Goal: Task Accomplishment & Management: Manage account settings

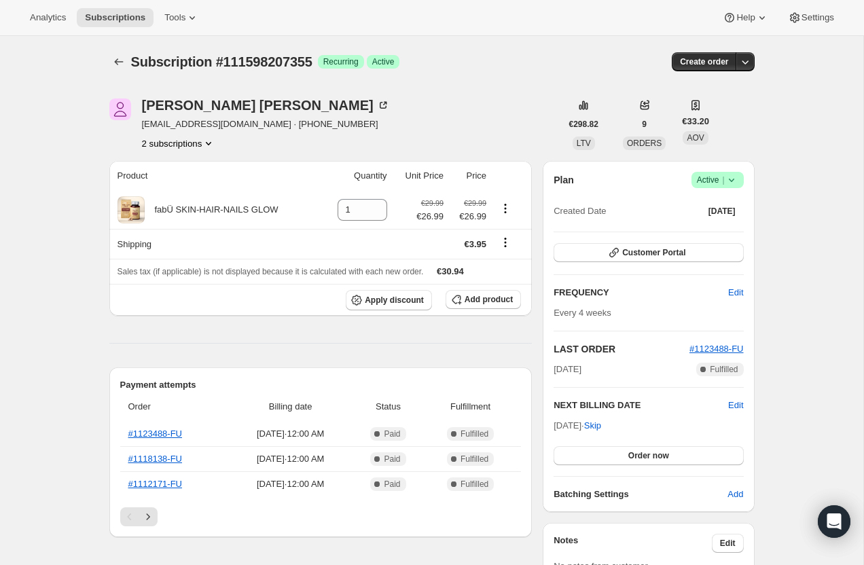
click at [175, 142] on button "2 subscriptions" at bounding box center [179, 144] width 74 height 14
click at [190, 186] on span "113665933691" at bounding box center [177, 192] width 99 height 14
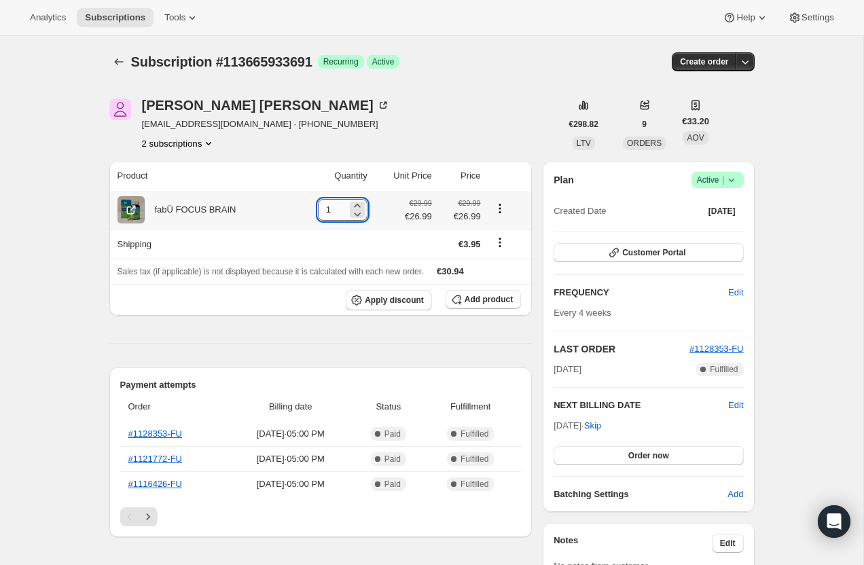
click at [331, 206] on input "1" at bounding box center [332, 210] width 29 height 22
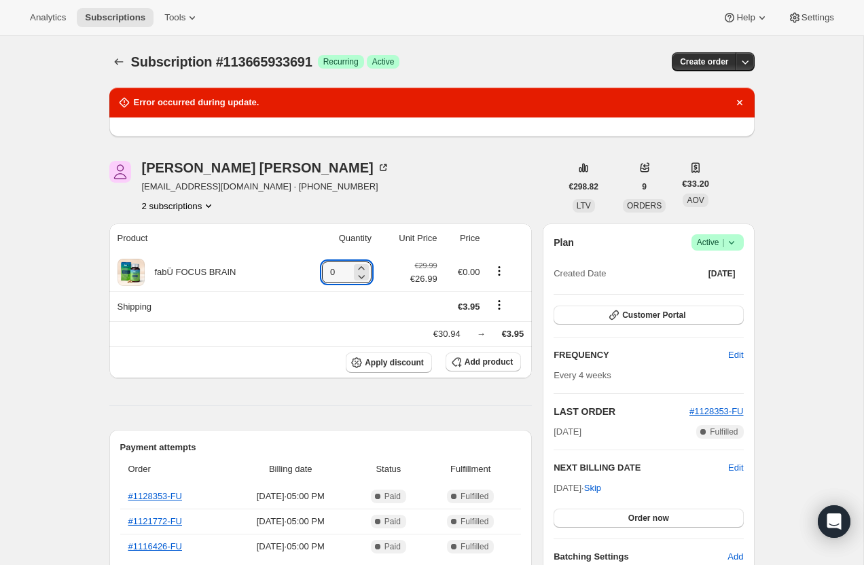
type input "0"
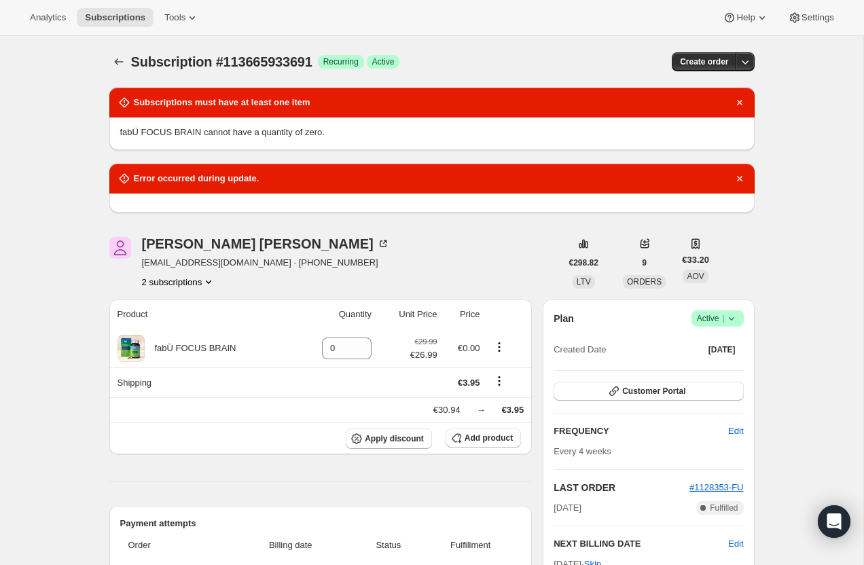
click at [735, 317] on icon at bounding box center [732, 319] width 14 height 14
click at [708, 367] on span "Cancel subscription" at bounding box center [713, 368] width 77 height 10
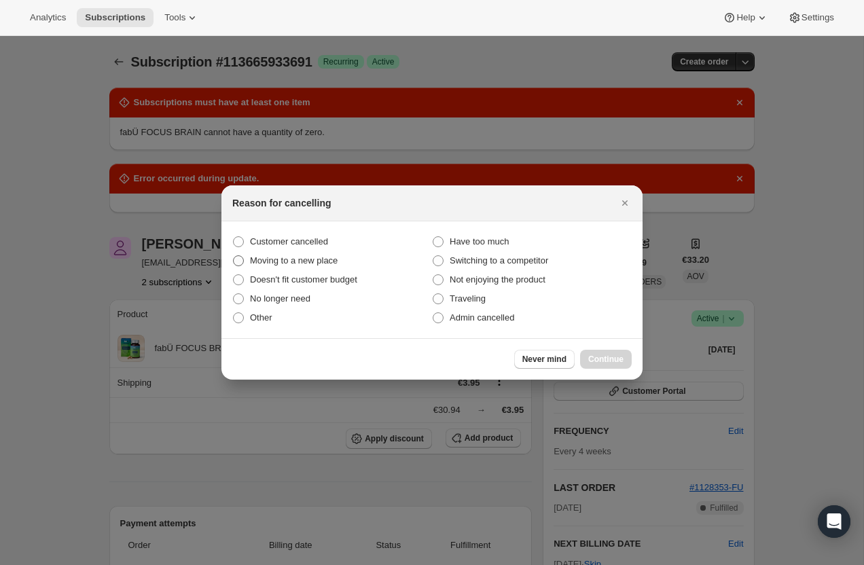
click at [291, 257] on span "Moving to a new place" at bounding box center [294, 260] width 88 height 10
click at [234, 256] on input "Moving to a new place" at bounding box center [233, 255] width 1 height 1
radio input "true"
click at [274, 280] on span "Doesn't fit customer budget" at bounding box center [303, 279] width 107 height 10
click at [234, 275] on input "Doesn't fit customer budget" at bounding box center [233, 274] width 1 height 1
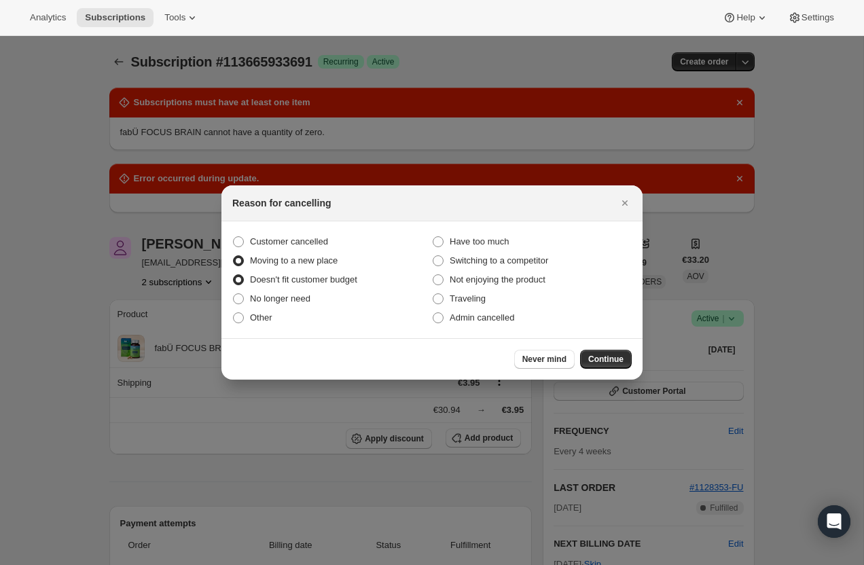
radio input "true"
radio input "false"
click at [450, 240] on span "Have too much" at bounding box center [479, 241] width 59 height 10
click at [433, 237] on input "Have too much" at bounding box center [433, 236] width 1 height 1
radio input "true"
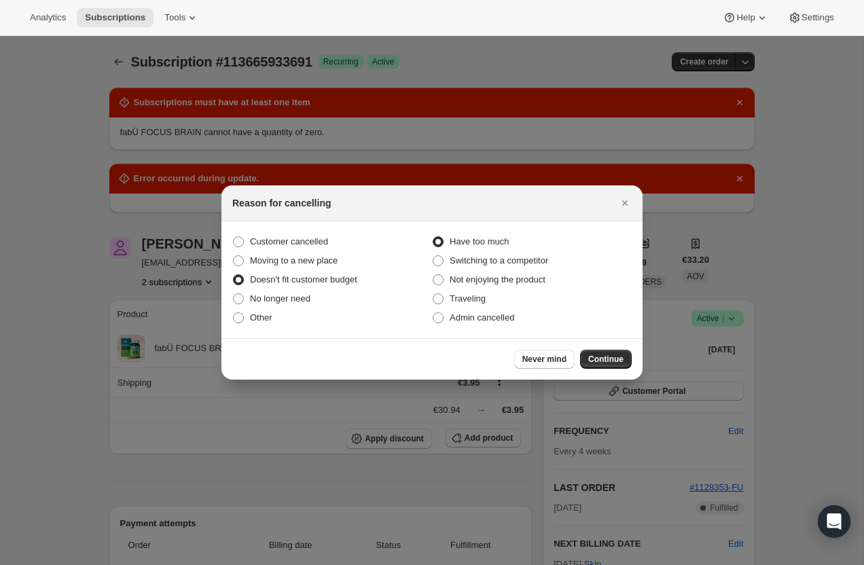
radio input "false"
click at [617, 355] on span "Continue" at bounding box center [605, 359] width 35 height 11
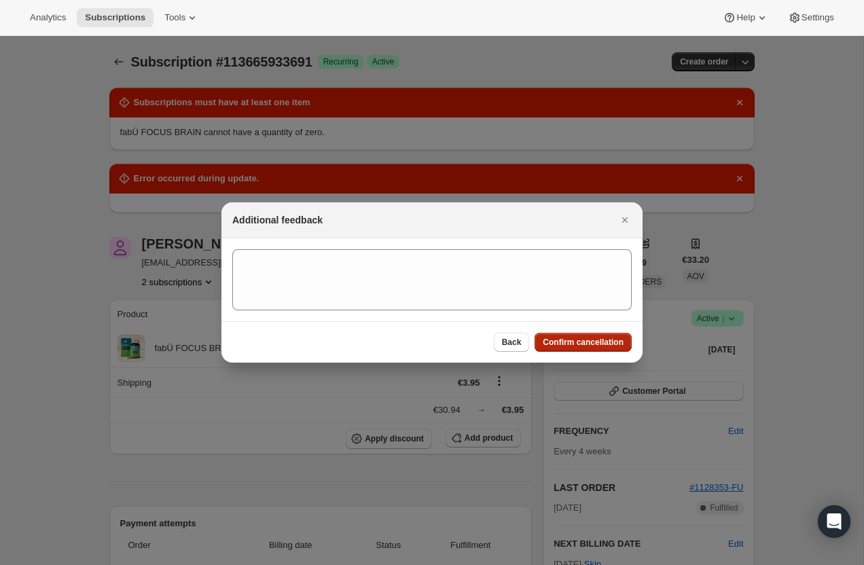
click at [600, 342] on span "Confirm cancellation" at bounding box center [583, 342] width 81 height 11
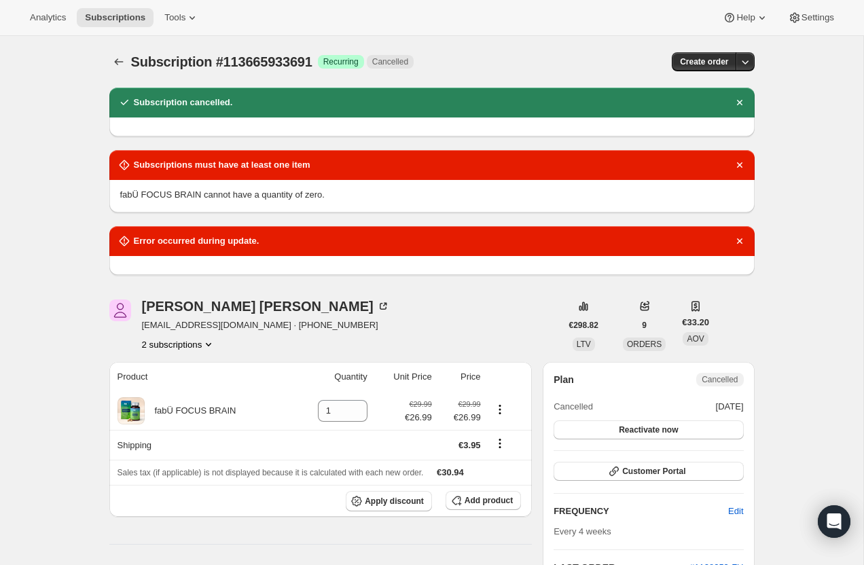
click at [196, 345] on button "2 subscriptions" at bounding box center [179, 345] width 74 height 14
click at [204, 369] on span "111598207355" at bounding box center [177, 370] width 99 height 14
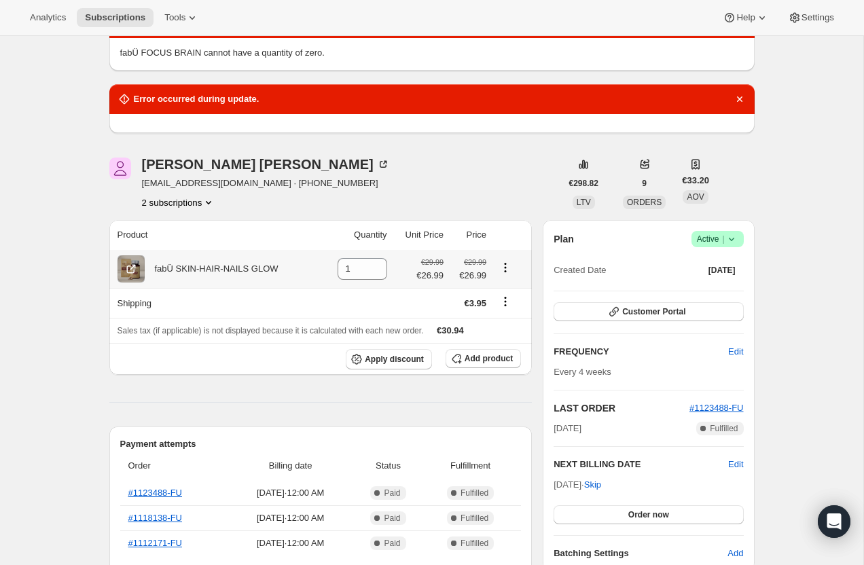
scroll to position [151, 0]
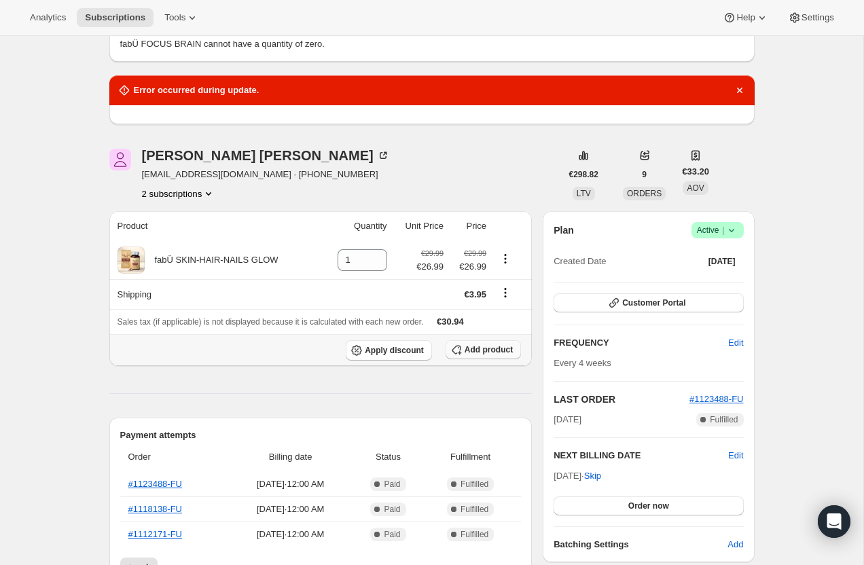
click at [482, 350] on span "Add product" at bounding box center [489, 349] width 48 height 11
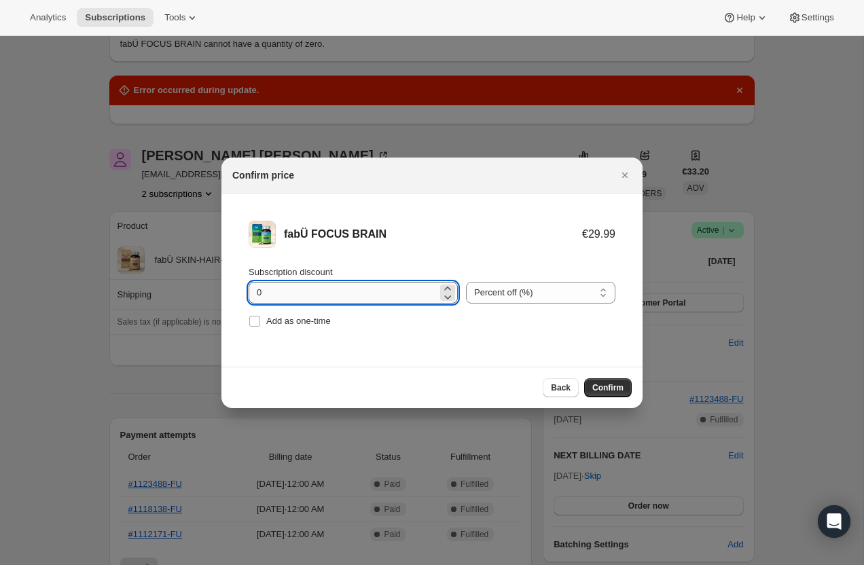
click at [333, 291] on input "0" at bounding box center [343, 293] width 189 height 22
type input "10"
click at [598, 389] on span "Confirm" at bounding box center [607, 387] width 31 height 11
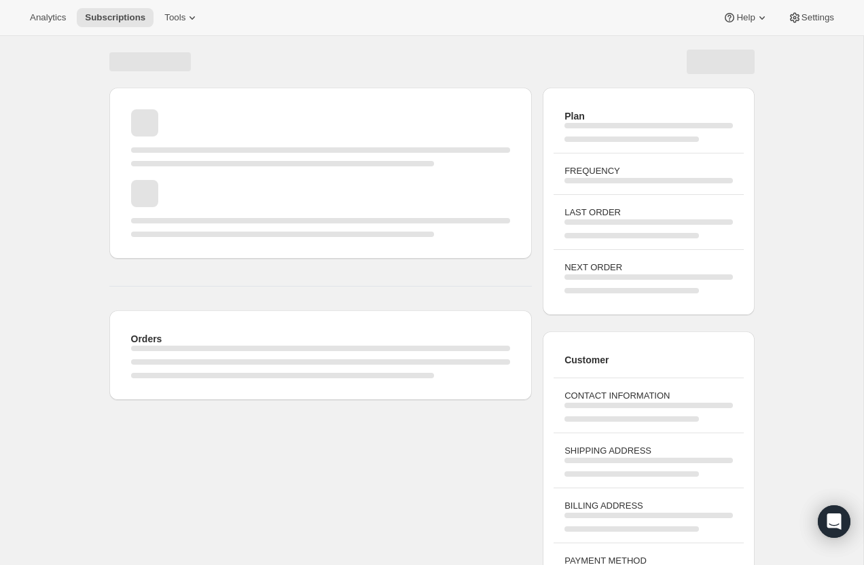
scroll to position [49, 0]
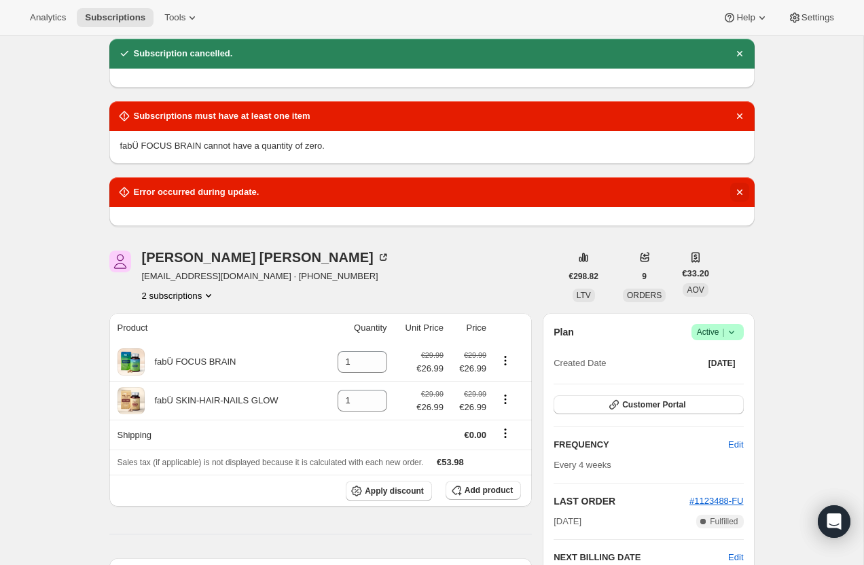
click at [739, 188] on icon "Dismiss notification" at bounding box center [740, 192] width 14 height 14
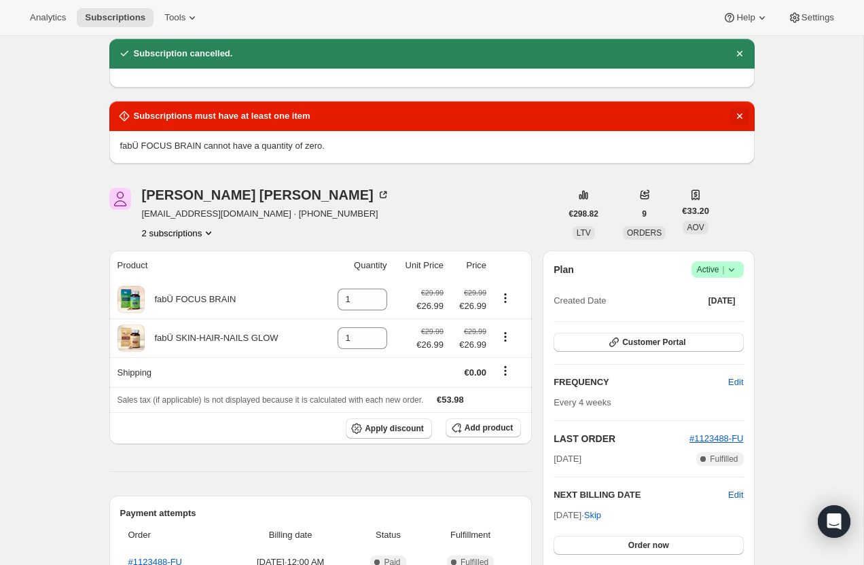
click at [739, 116] on icon "Dismiss notification" at bounding box center [738, 115] width 5 height 5
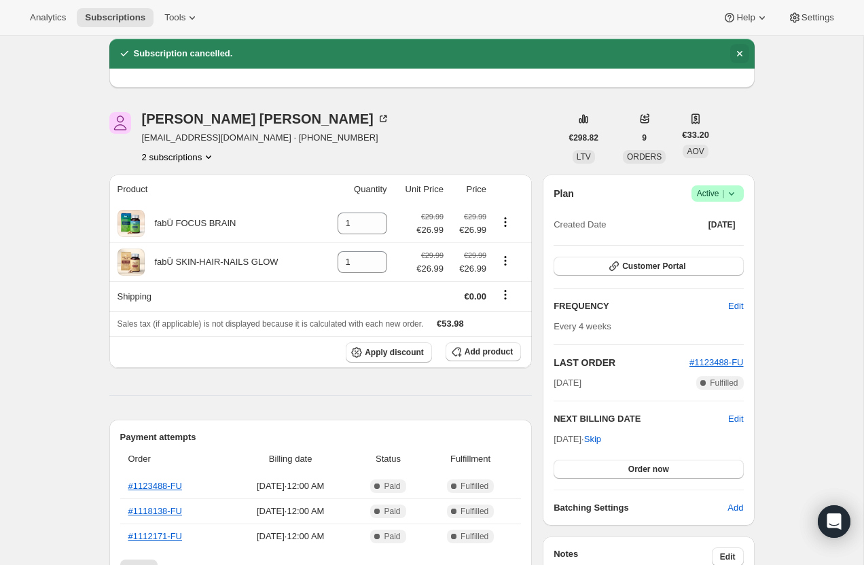
click at [740, 54] on icon "Dismiss notification" at bounding box center [740, 54] width 14 height 14
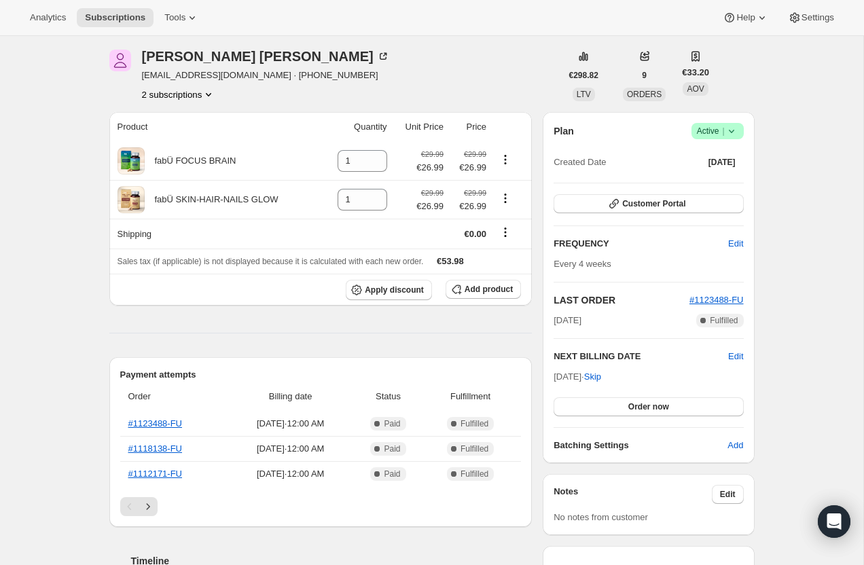
click at [198, 97] on button "2 subscriptions" at bounding box center [179, 95] width 74 height 14
click at [186, 145] on span "113665933691" at bounding box center [157, 143] width 59 height 10
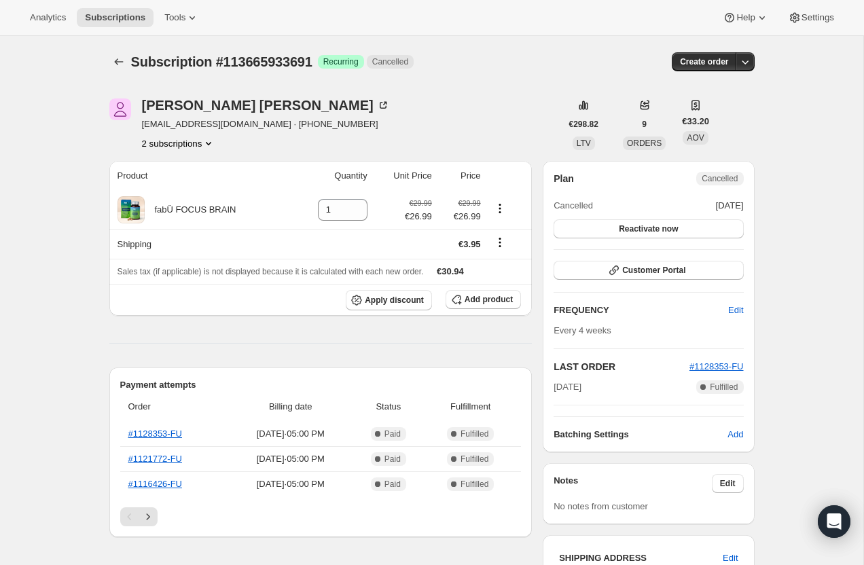
click at [179, 145] on button "2 subscriptions" at bounding box center [179, 144] width 74 height 14
click at [185, 164] on span "111598207355" at bounding box center [157, 169] width 59 height 10
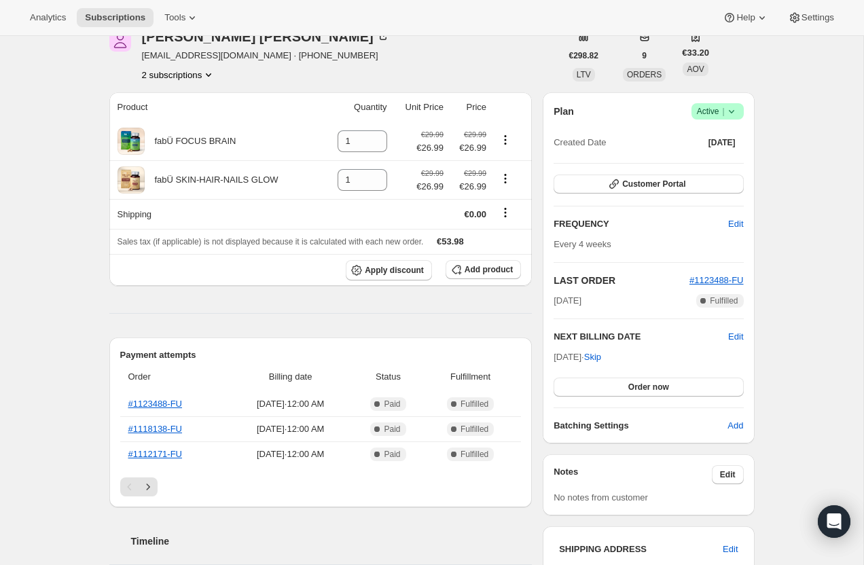
scroll to position [70, 0]
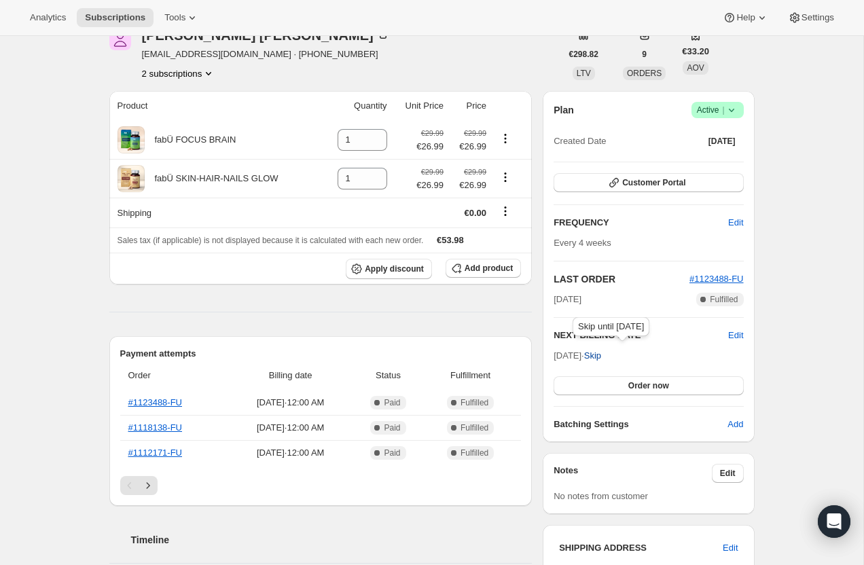
click at [601, 355] on span "Skip" at bounding box center [592, 356] width 17 height 14
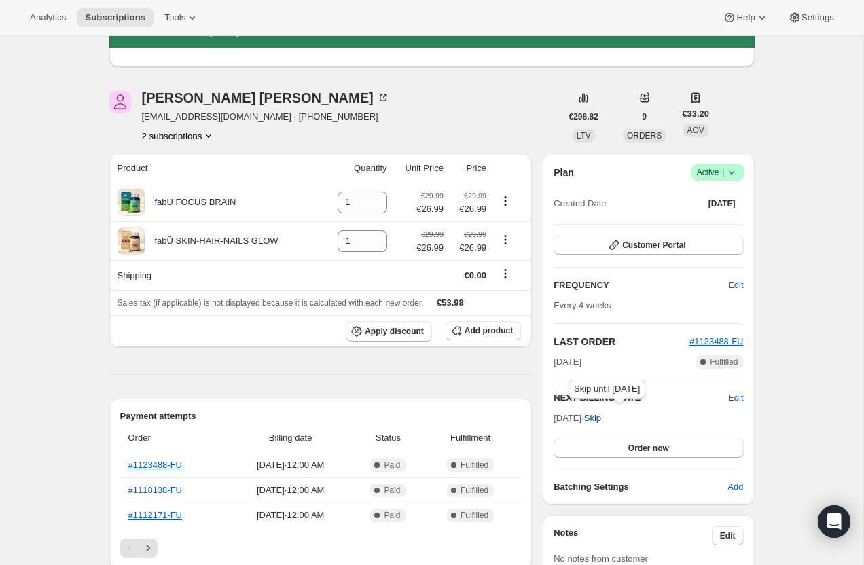
click at [601, 420] on span "Skip" at bounding box center [592, 419] width 17 height 14
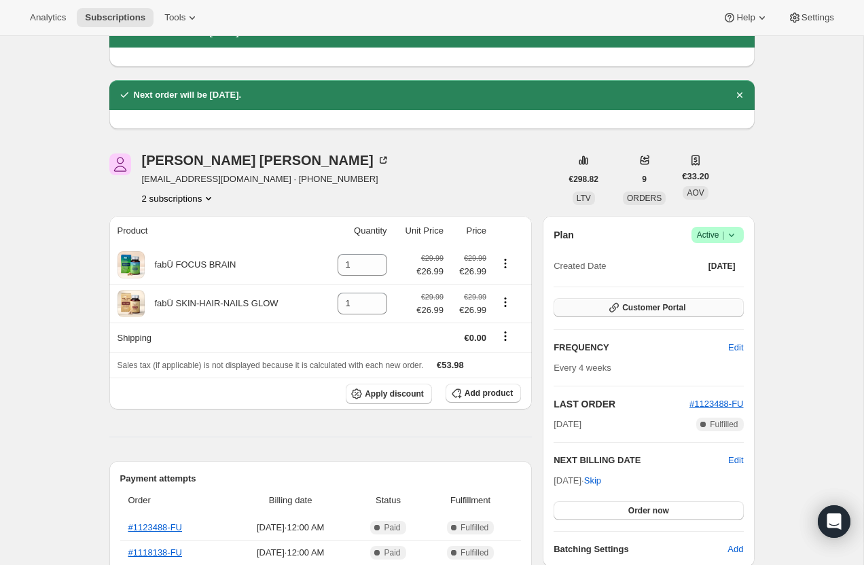
click at [642, 310] on span "Customer Portal" at bounding box center [653, 307] width 63 height 11
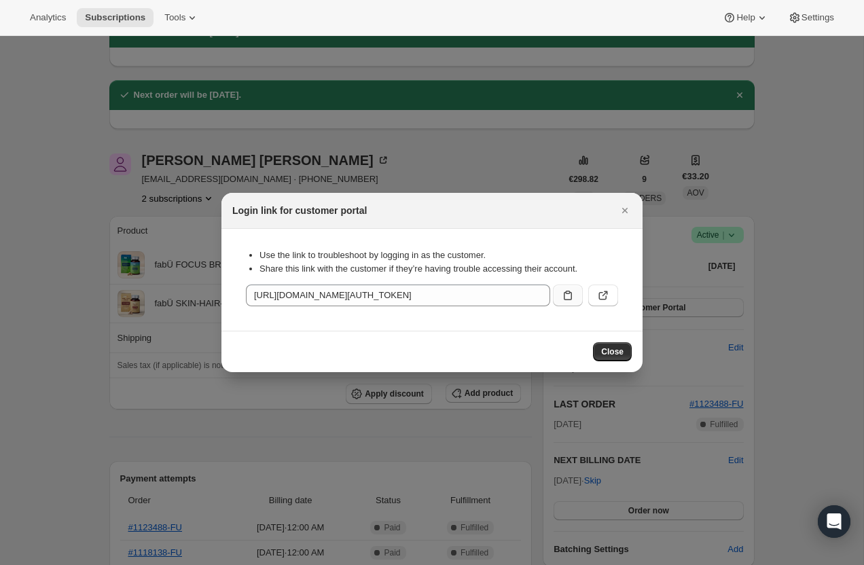
click at [562, 298] on icon ":rov:" at bounding box center [568, 296] width 14 height 14
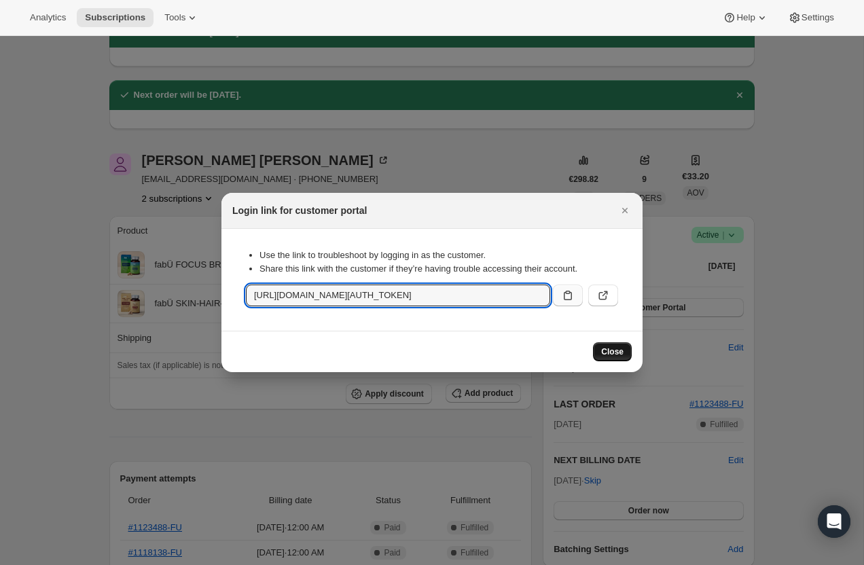
click at [612, 357] on button "Close" at bounding box center [612, 351] width 39 height 19
